Goal: Transaction & Acquisition: Purchase product/service

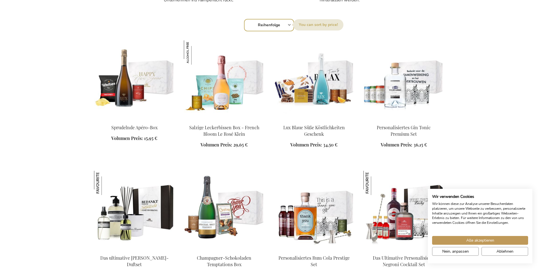
scroll to position [579, 0]
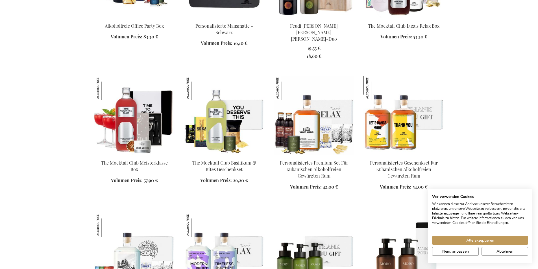
scroll to position [926, 0]
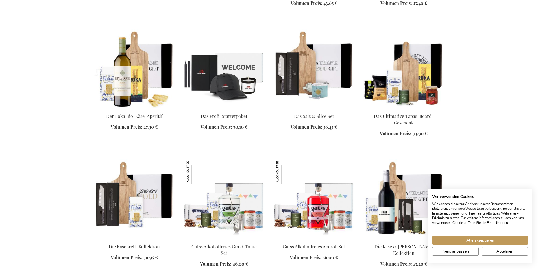
scroll to position [1470, 0]
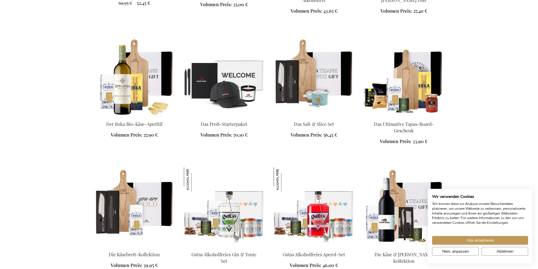
scroll to position [1195, 0]
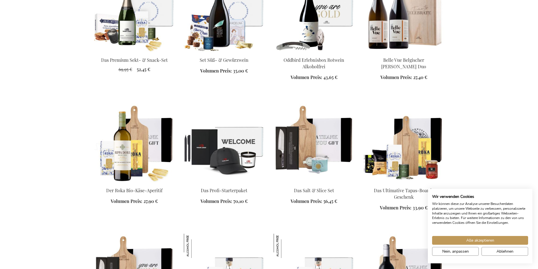
scroll to position [1114, 0]
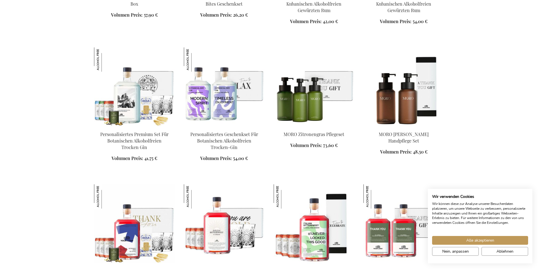
scroll to position [704, 0]
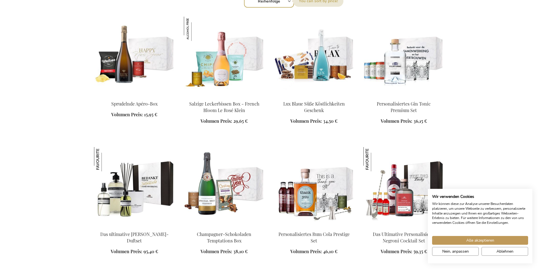
scroll to position [607, 0]
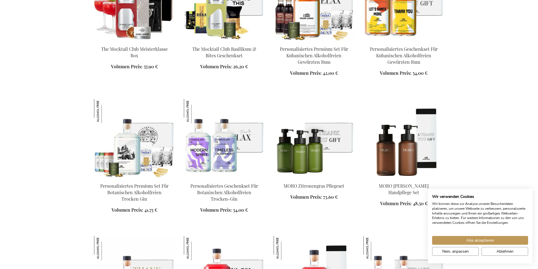
scroll to position [990, 0]
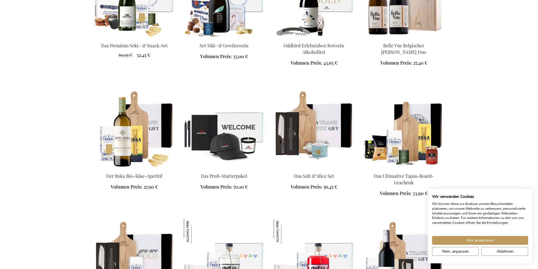
scroll to position [1420, 0]
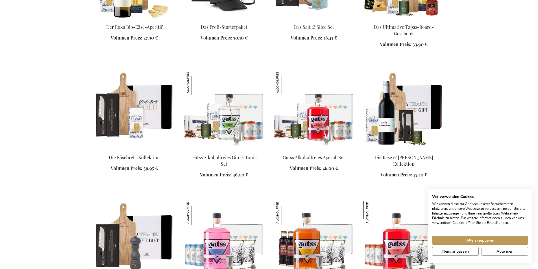
scroll to position [1537, 0]
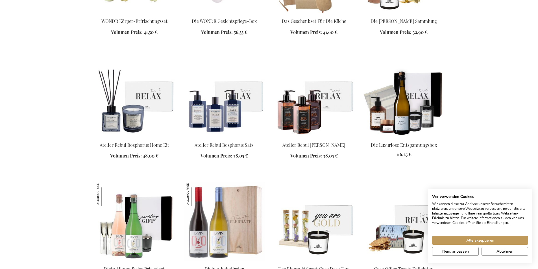
scroll to position [2134, 0]
